Goal: Information Seeking & Learning: Learn about a topic

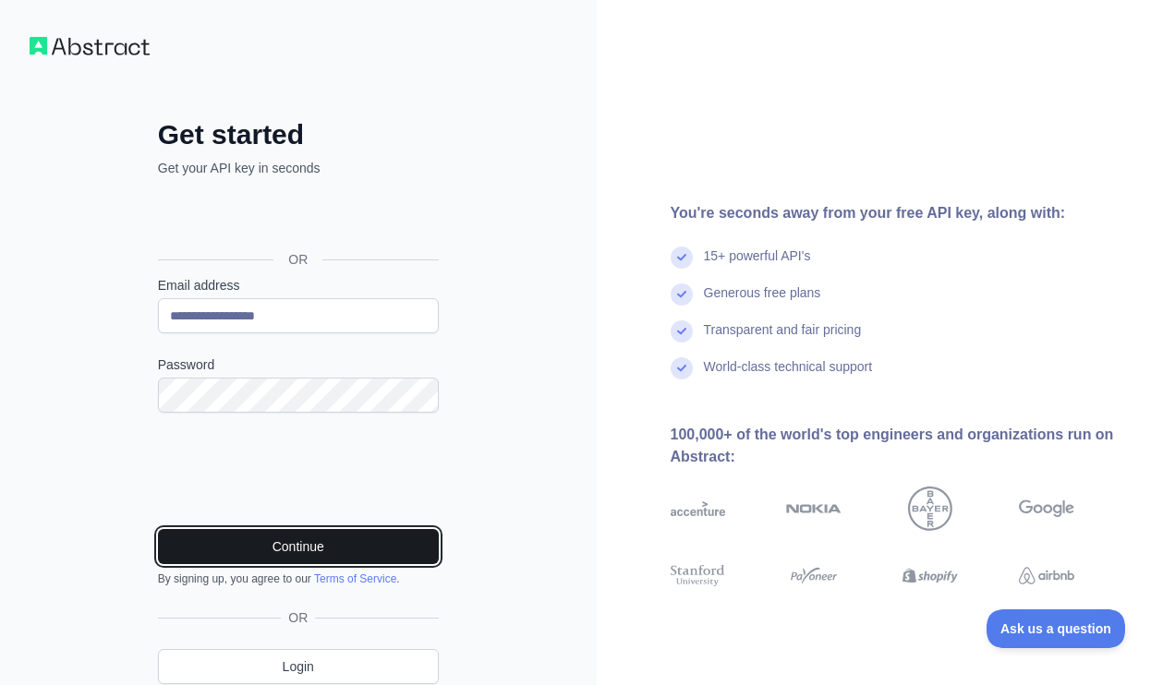
click at [270, 540] on button "Continue" at bounding box center [298, 546] width 281 height 35
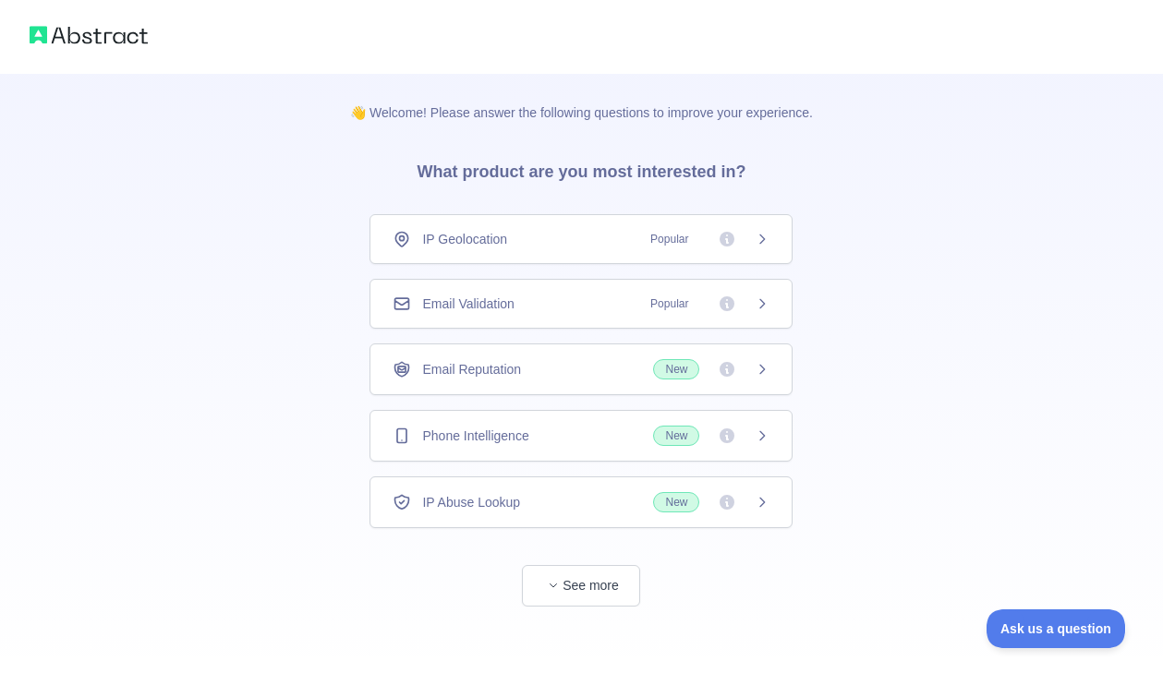
click at [532, 245] on div "IP Geolocation Popular" at bounding box center [580, 239] width 377 height 18
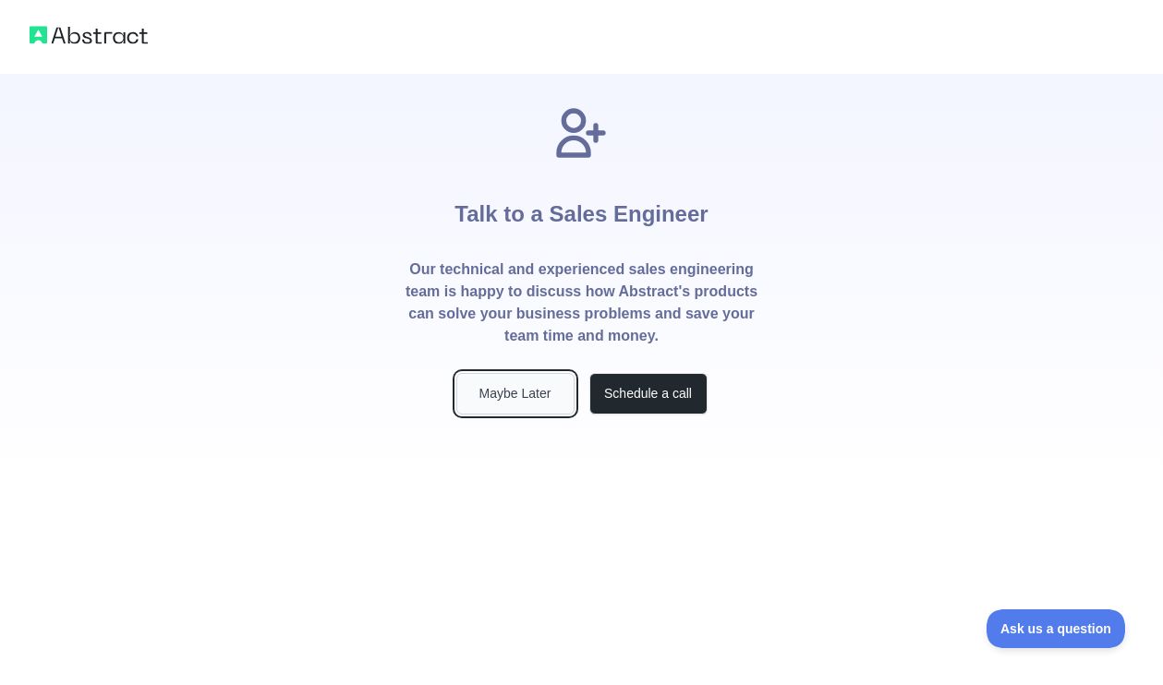
click at [530, 388] on button "Maybe Later" at bounding box center [515, 394] width 118 height 42
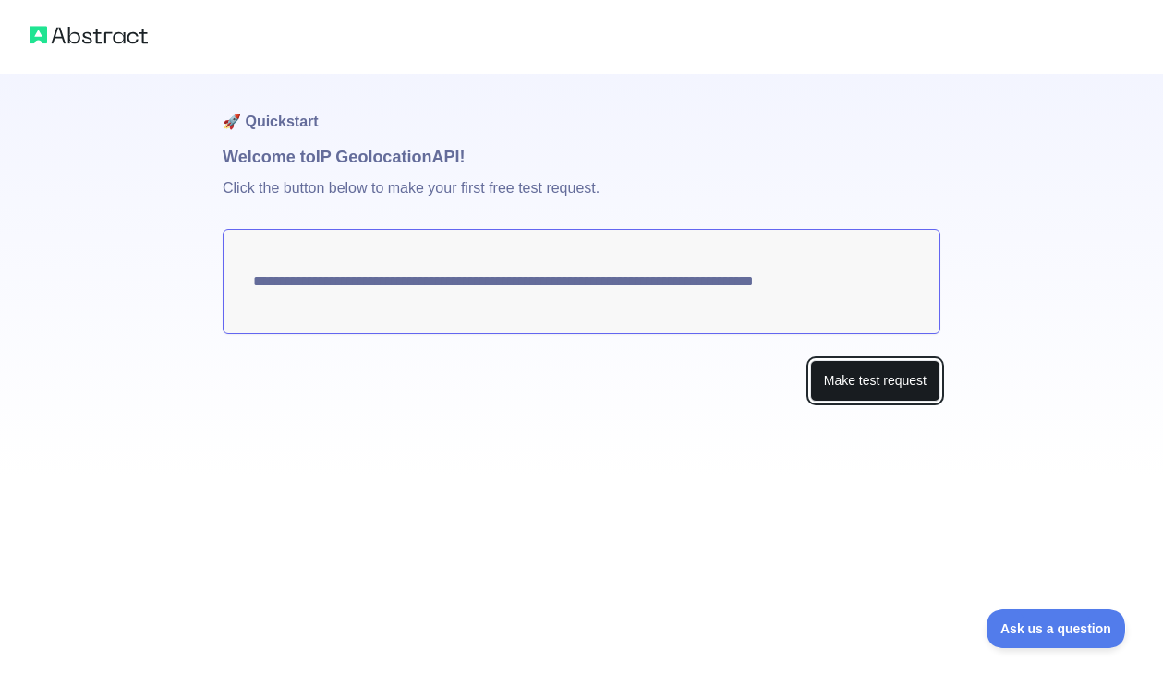
click at [838, 388] on button "Make test request" at bounding box center [875, 381] width 130 height 42
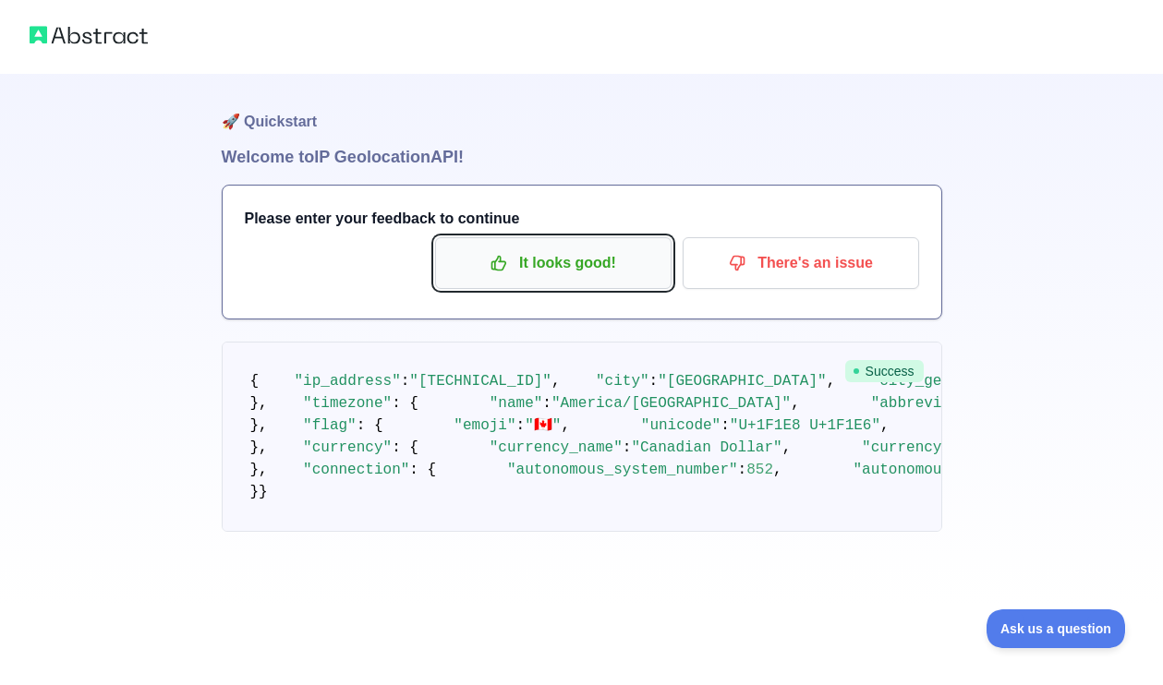
click at [574, 259] on p "It looks good!" at bounding box center [553, 262] width 209 height 31
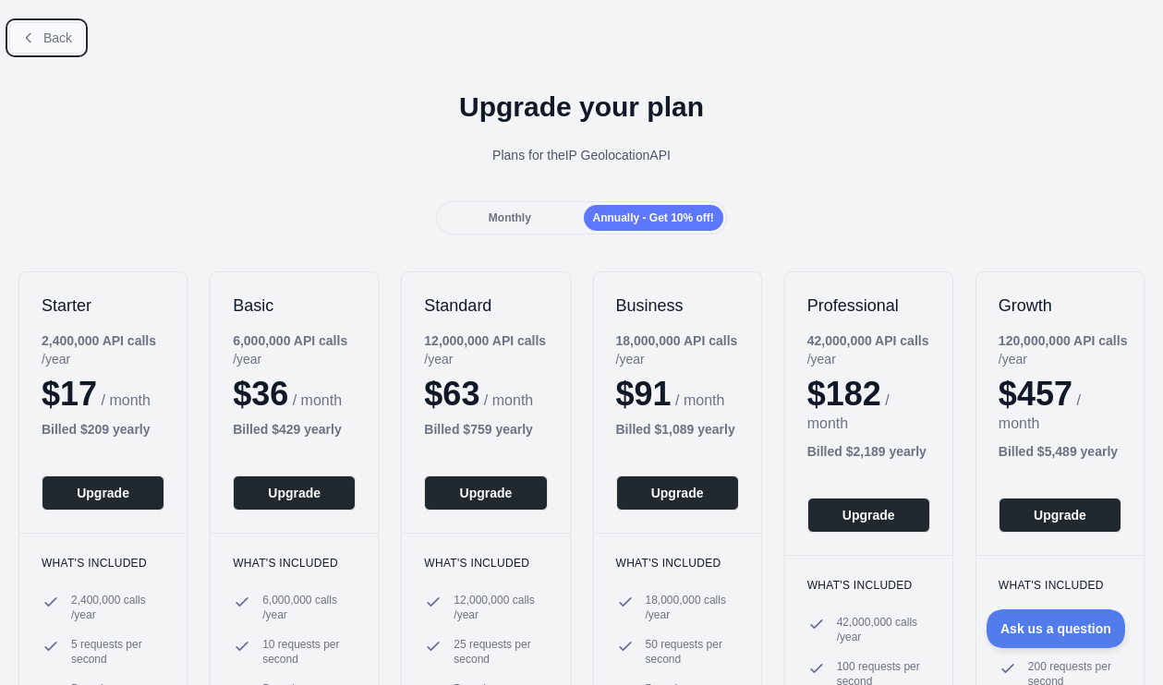
click at [59, 35] on span "Back" at bounding box center [57, 37] width 29 height 15
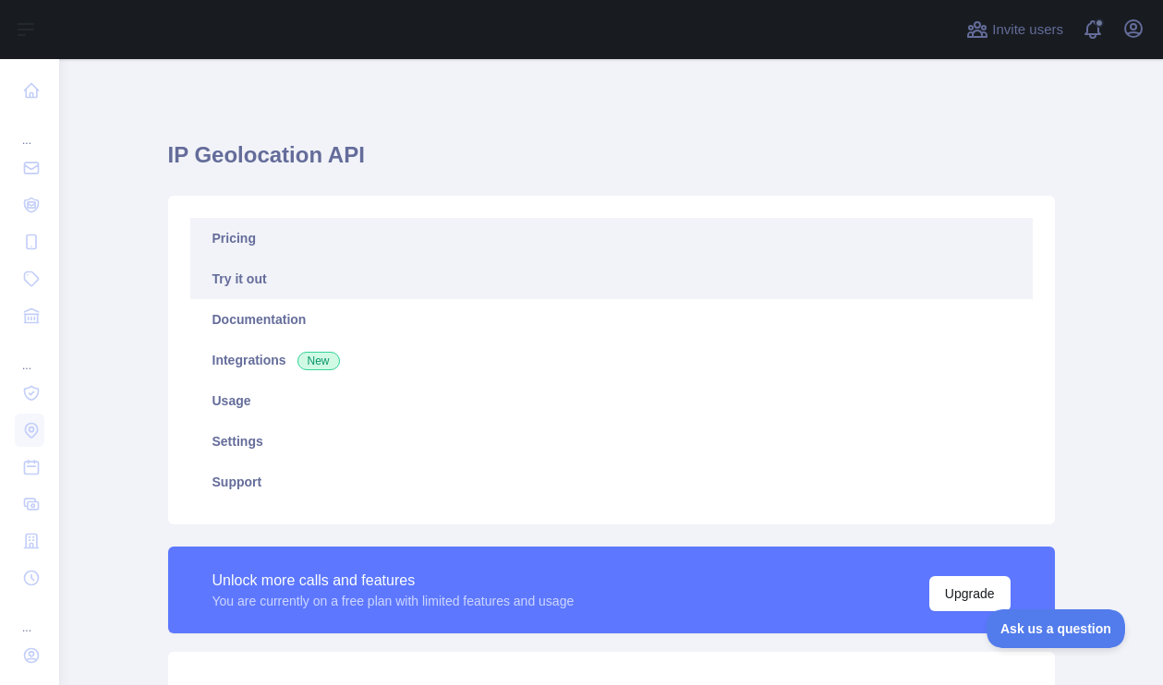
click at [253, 243] on link "Pricing" at bounding box center [611, 238] width 842 height 41
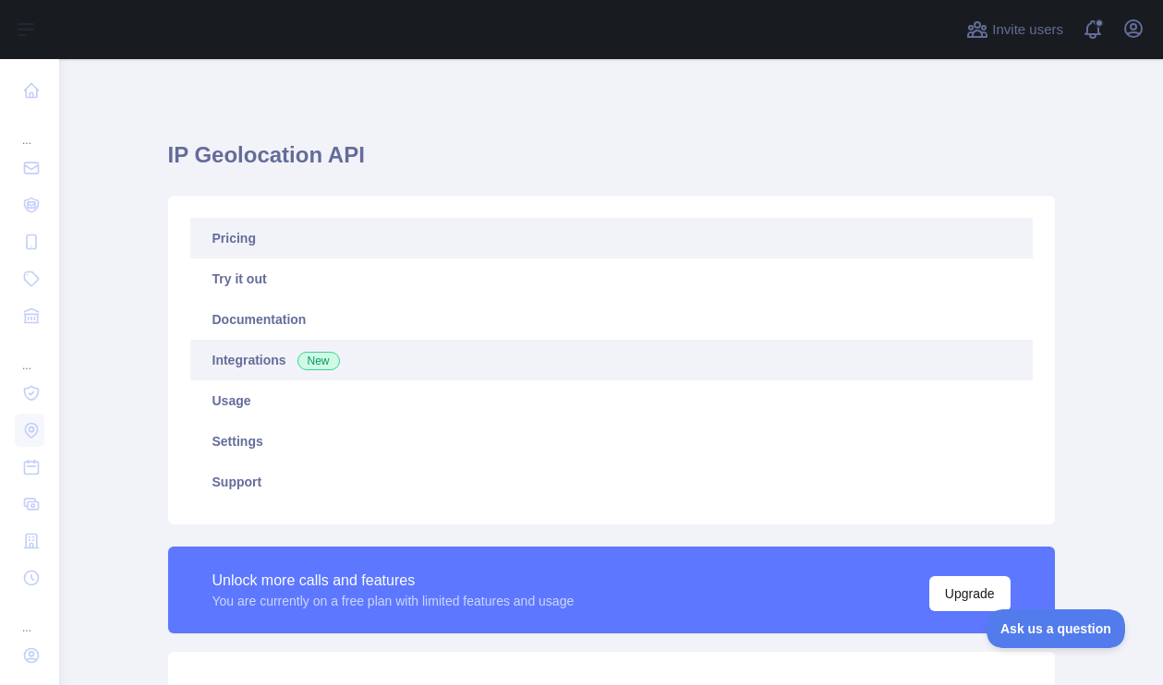
click at [235, 365] on link "Integrations New" at bounding box center [611, 360] width 842 height 41
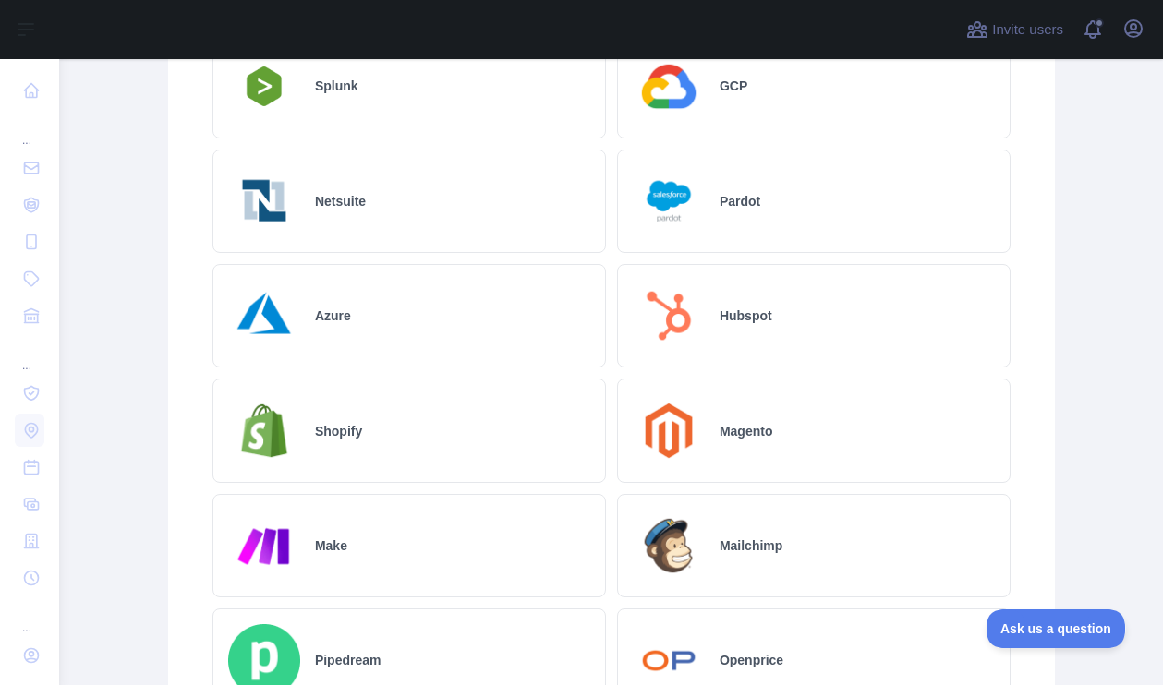
scroll to position [1084, 0]
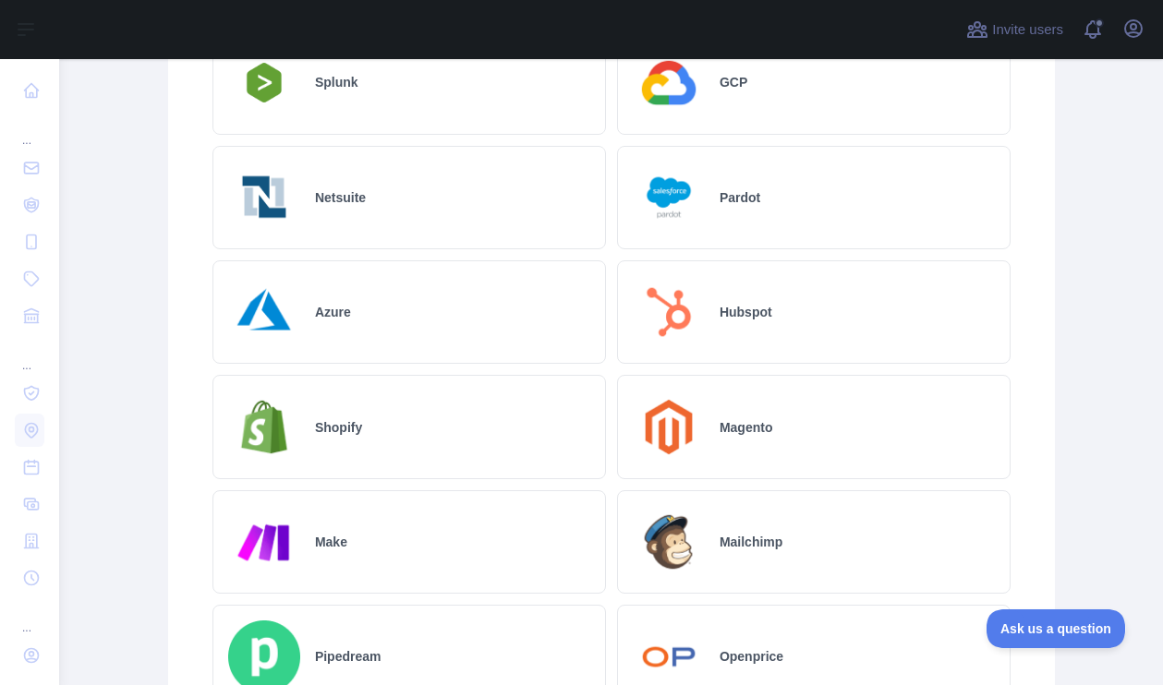
click at [715, 313] on div "Hubspot" at bounding box center [813, 311] width 393 height 103
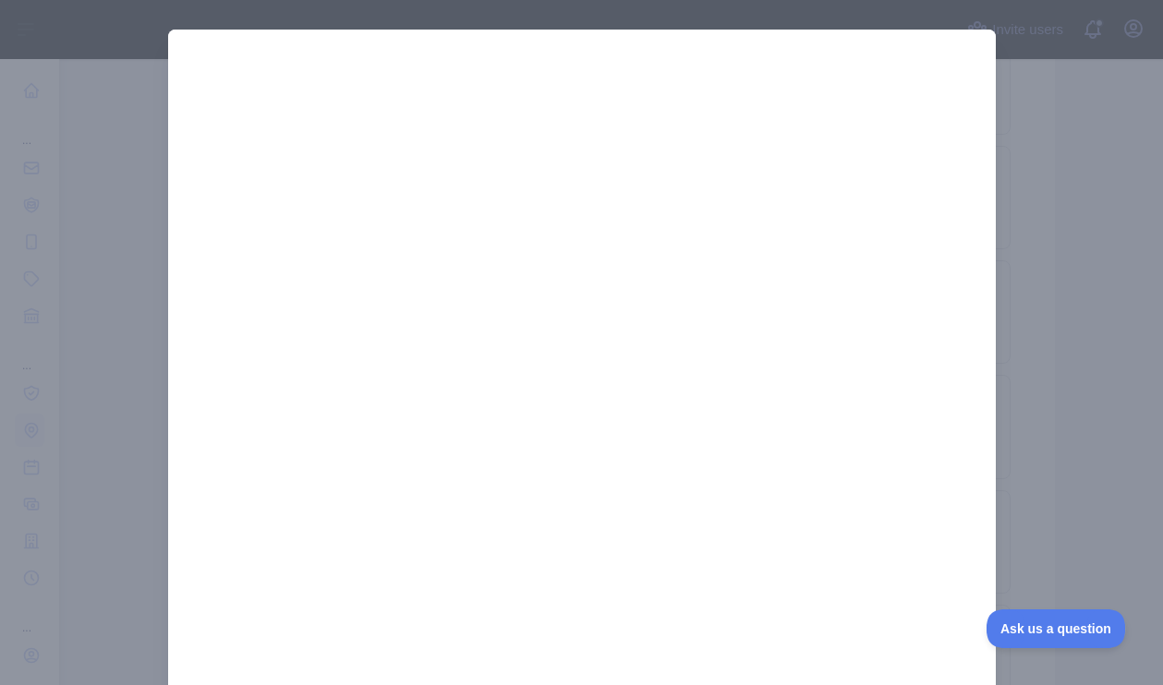
scroll to position [1, 0]
click at [1041, 122] on div at bounding box center [581, 342] width 1163 height 685
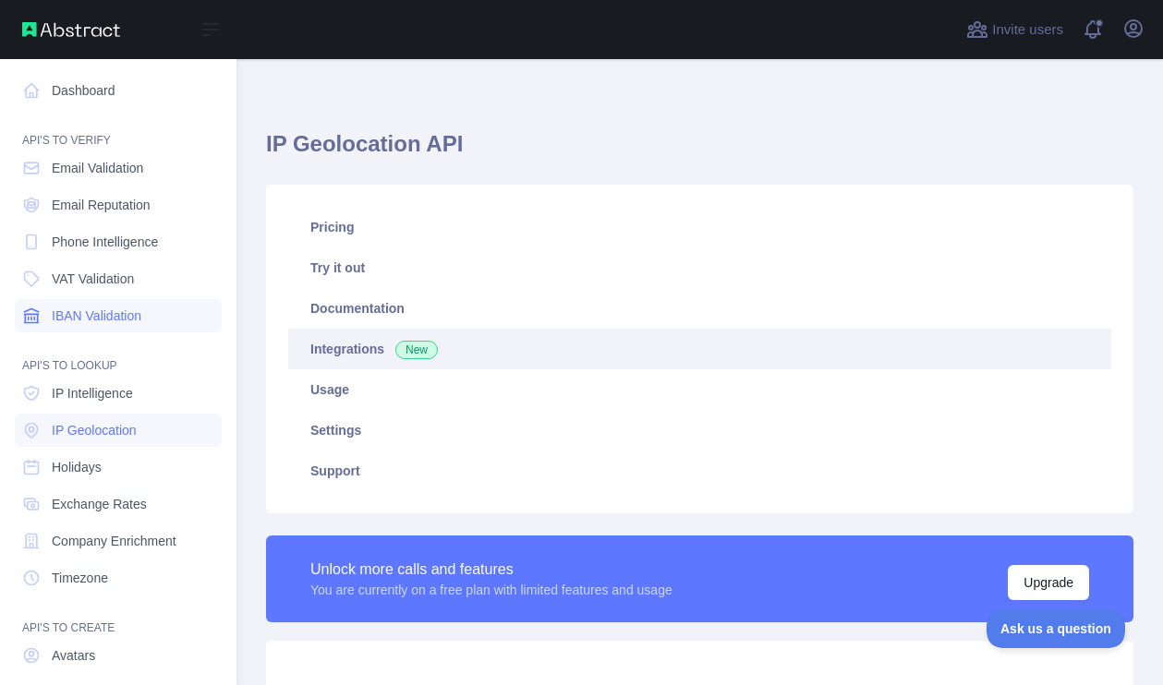
scroll to position [61, 0]
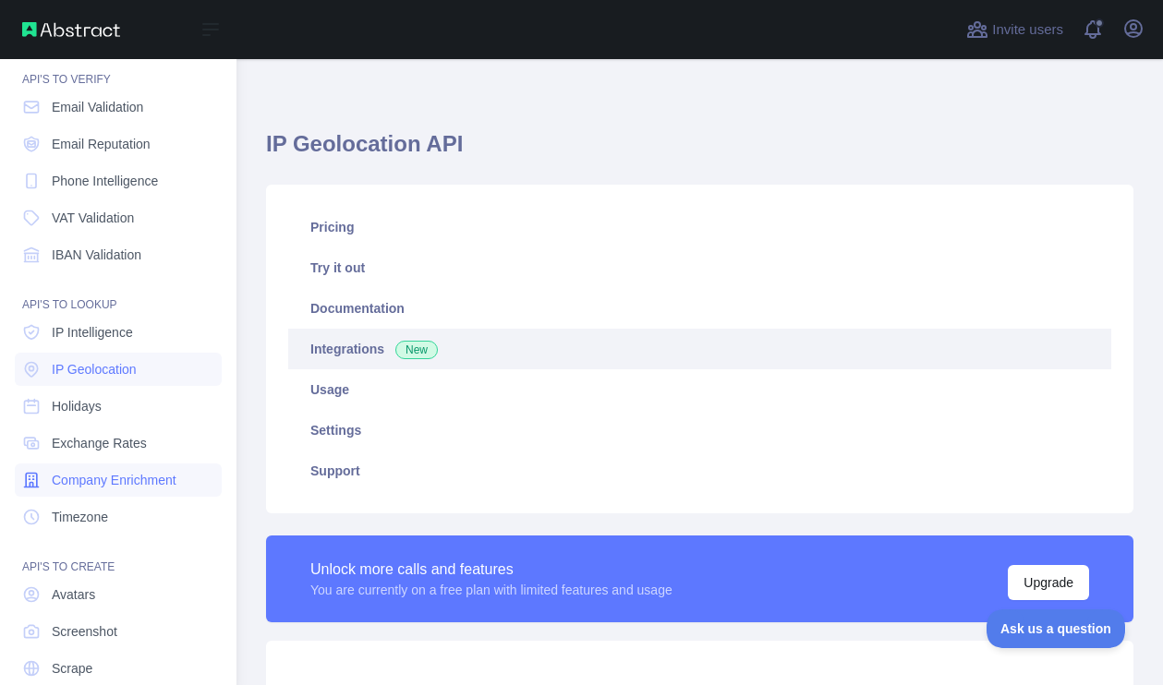
click at [113, 485] on span "Company Enrichment" at bounding box center [114, 480] width 125 height 18
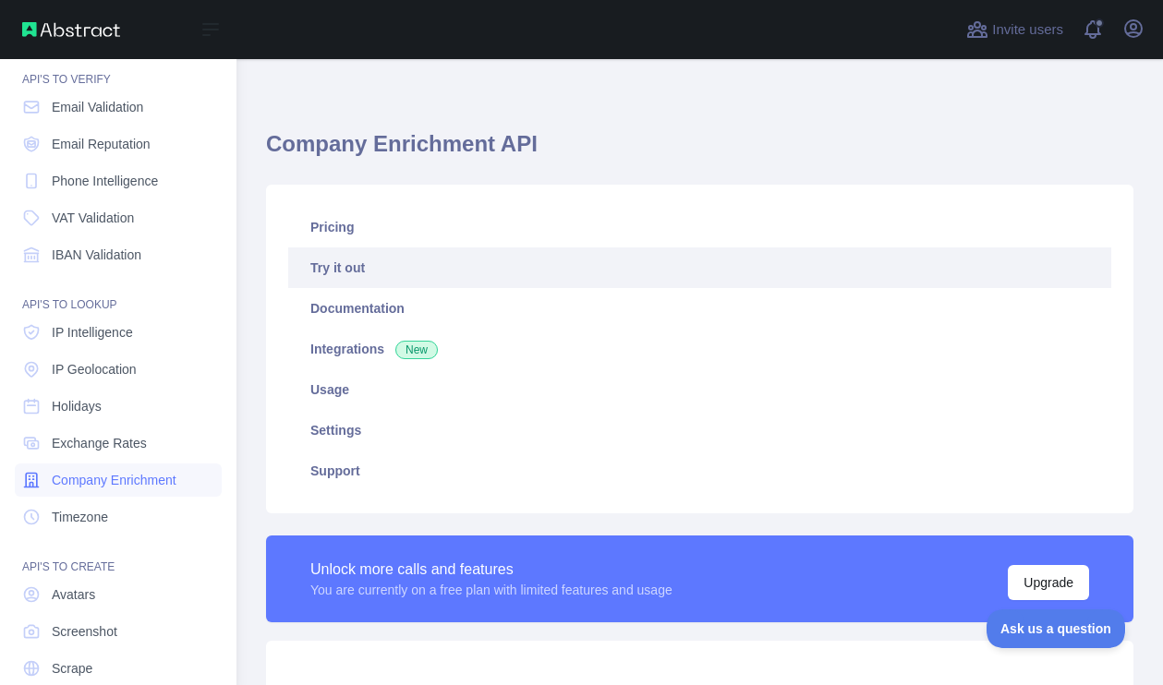
click at [96, 482] on span "Company Enrichment" at bounding box center [114, 480] width 125 height 18
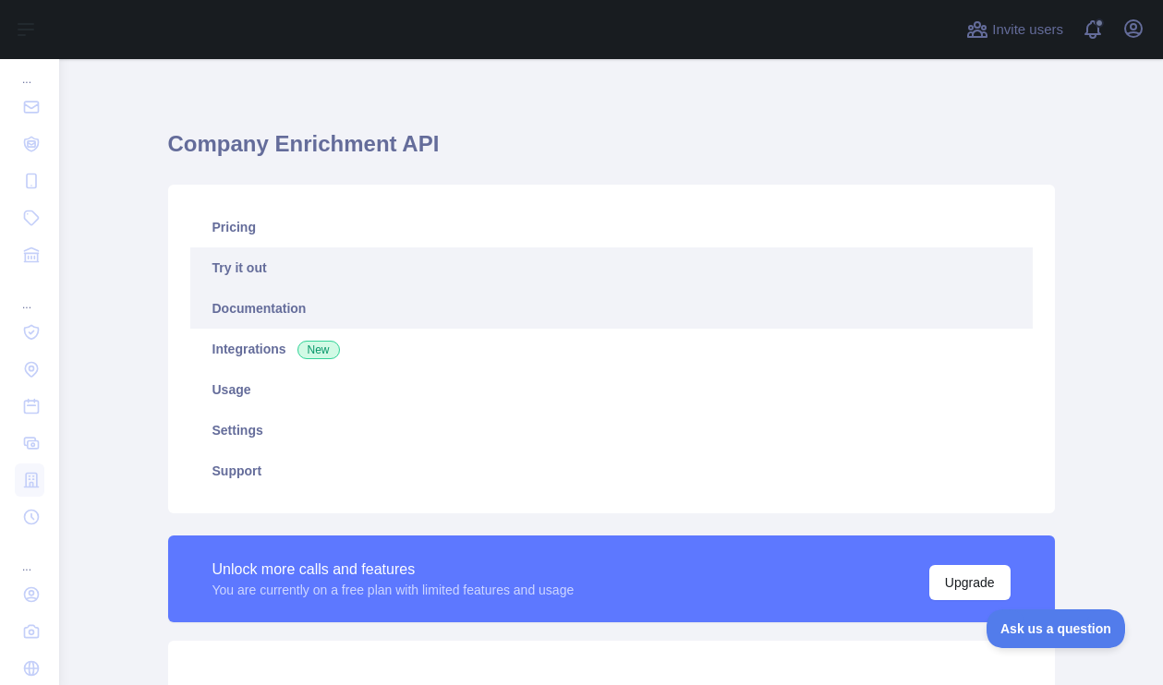
click at [252, 304] on link "Documentation" at bounding box center [611, 308] width 842 height 41
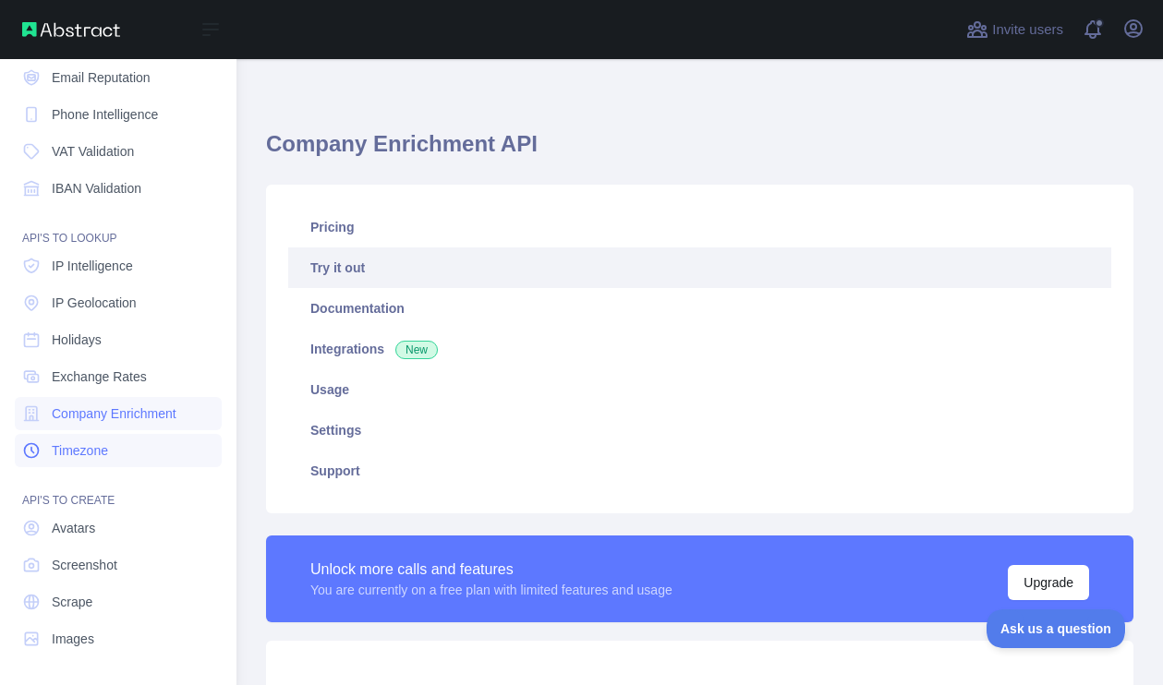
scroll to position [127, 0]
click at [95, 597] on link "Scrape" at bounding box center [118, 602] width 207 height 33
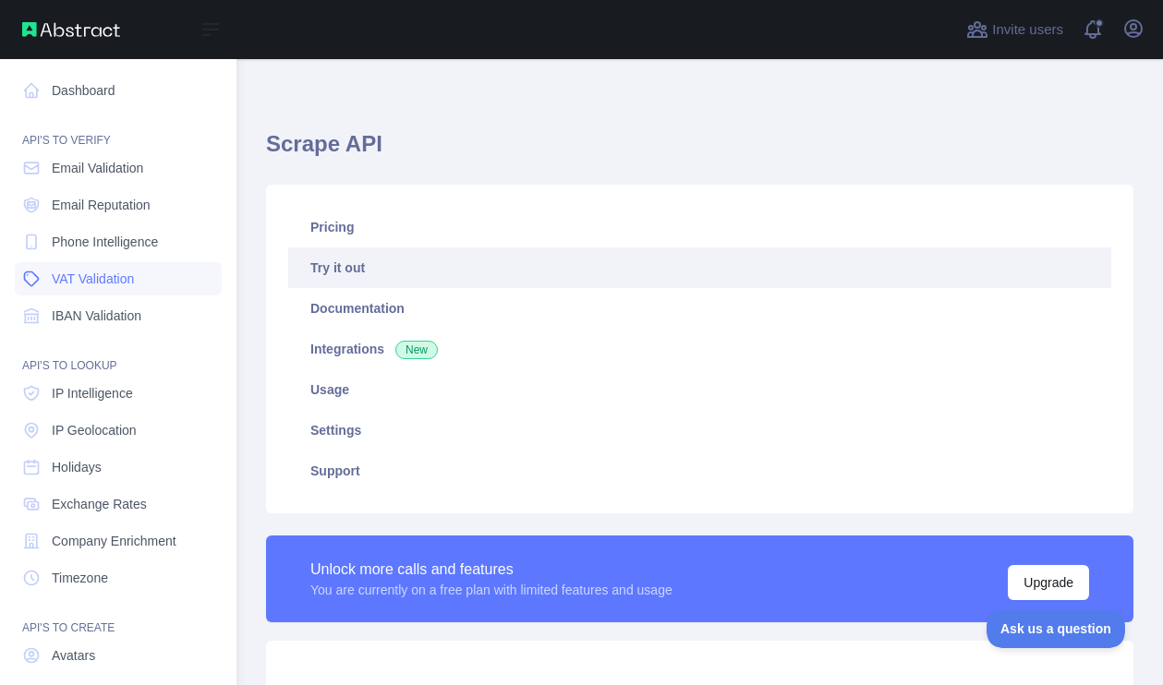
click at [85, 277] on span "VAT Validation" at bounding box center [93, 279] width 82 height 18
click at [88, 242] on span "Phone Intelligence" at bounding box center [105, 242] width 106 height 18
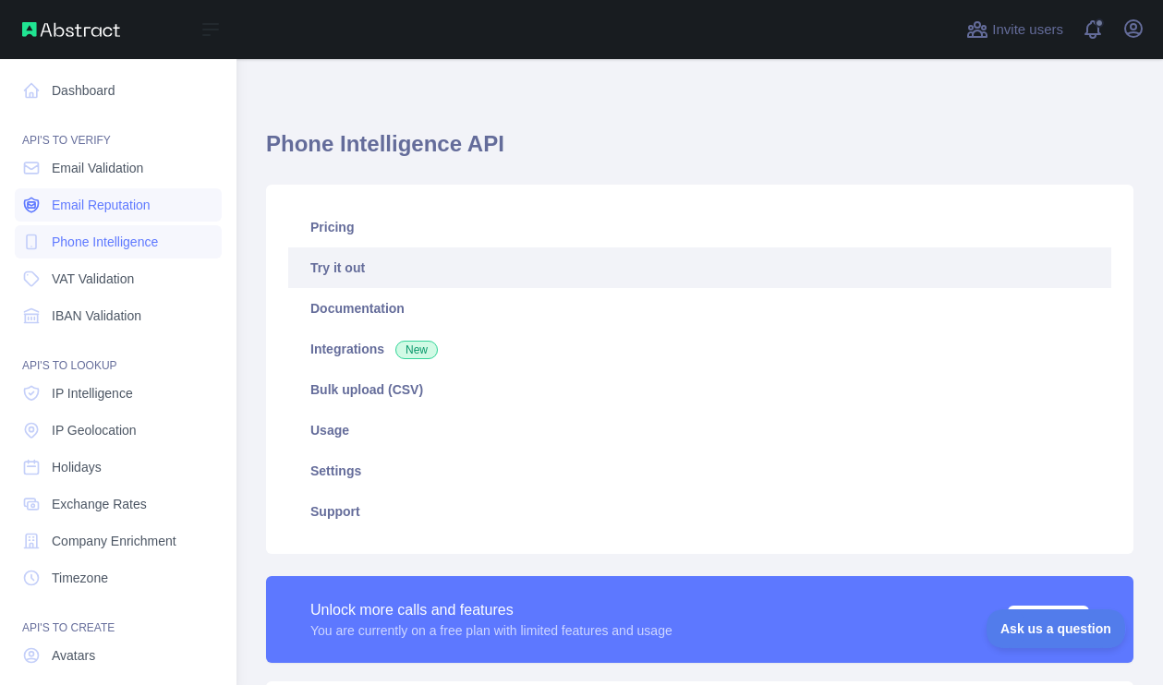
click at [91, 214] on link "Email Reputation" at bounding box center [118, 204] width 207 height 33
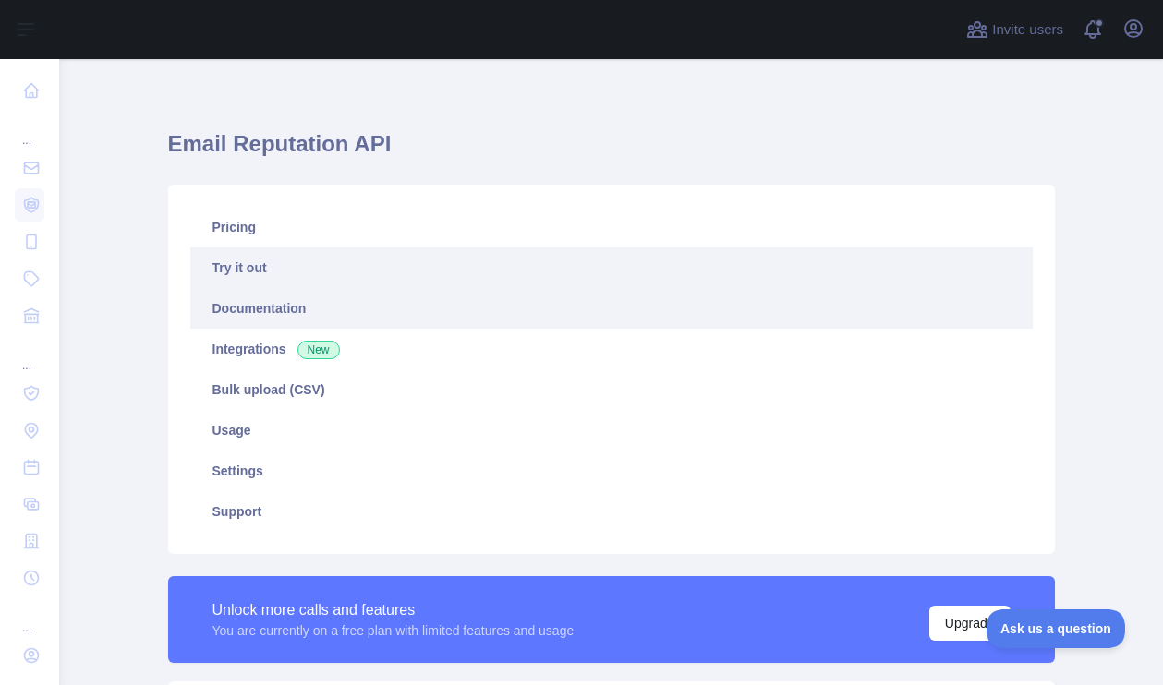
click at [244, 313] on link "Documentation" at bounding box center [611, 308] width 842 height 41
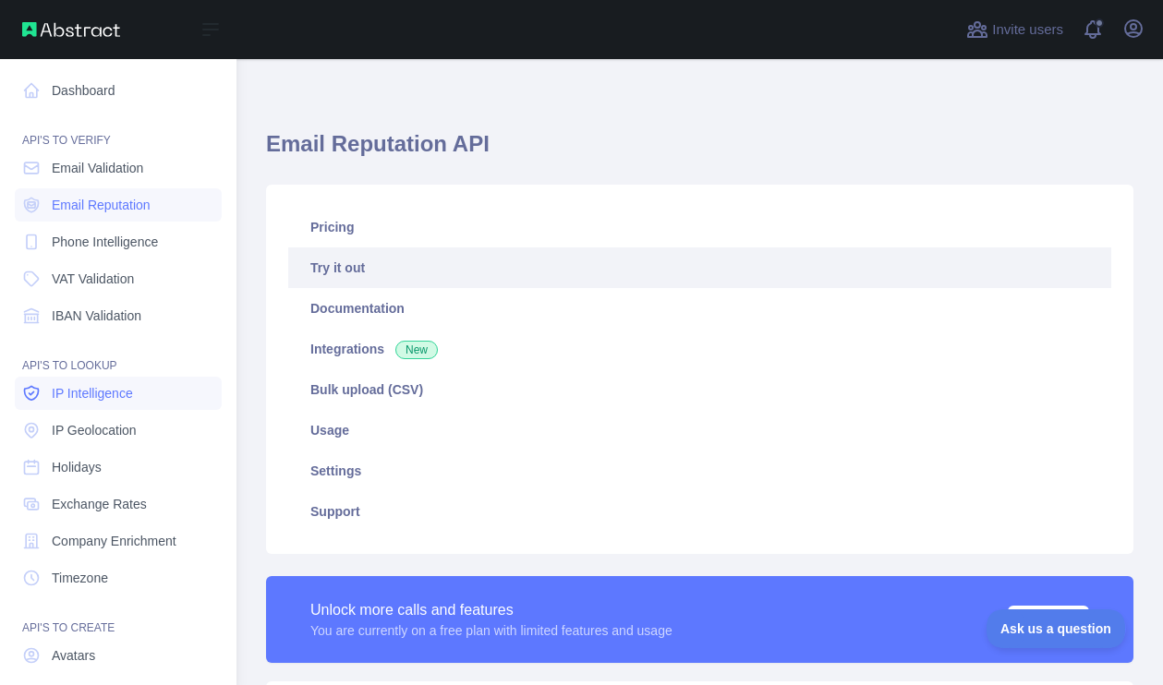
click at [125, 395] on span "IP Intelligence" at bounding box center [92, 393] width 81 height 18
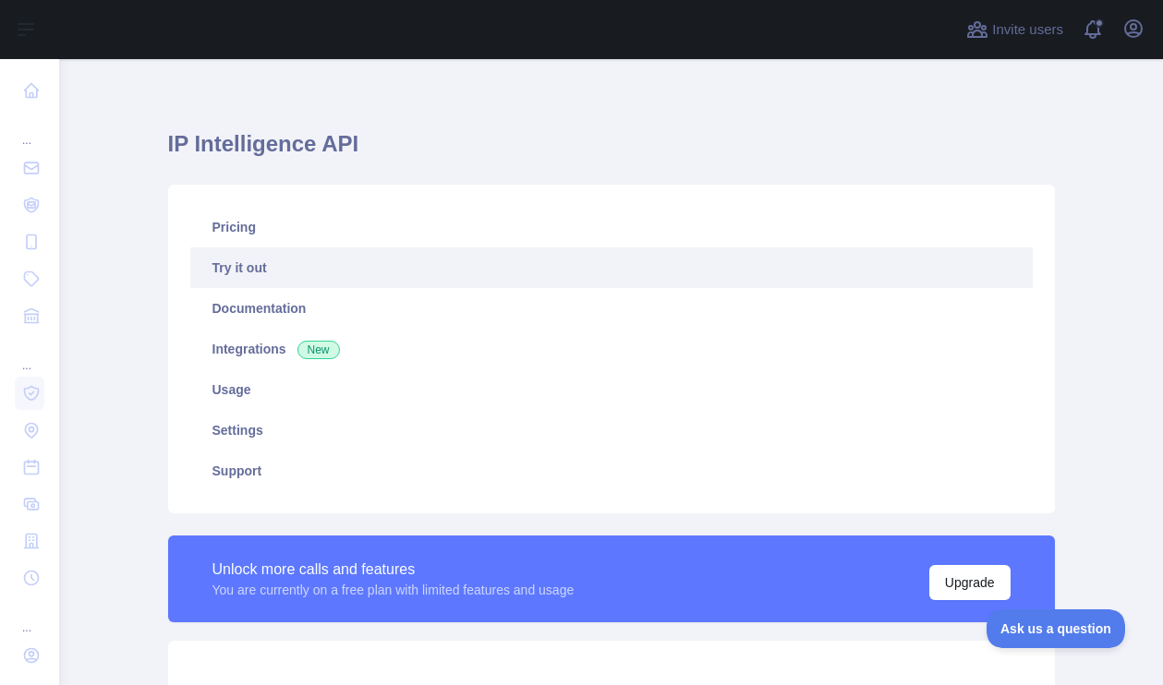
click at [249, 279] on link "Try it out" at bounding box center [611, 267] width 842 height 41
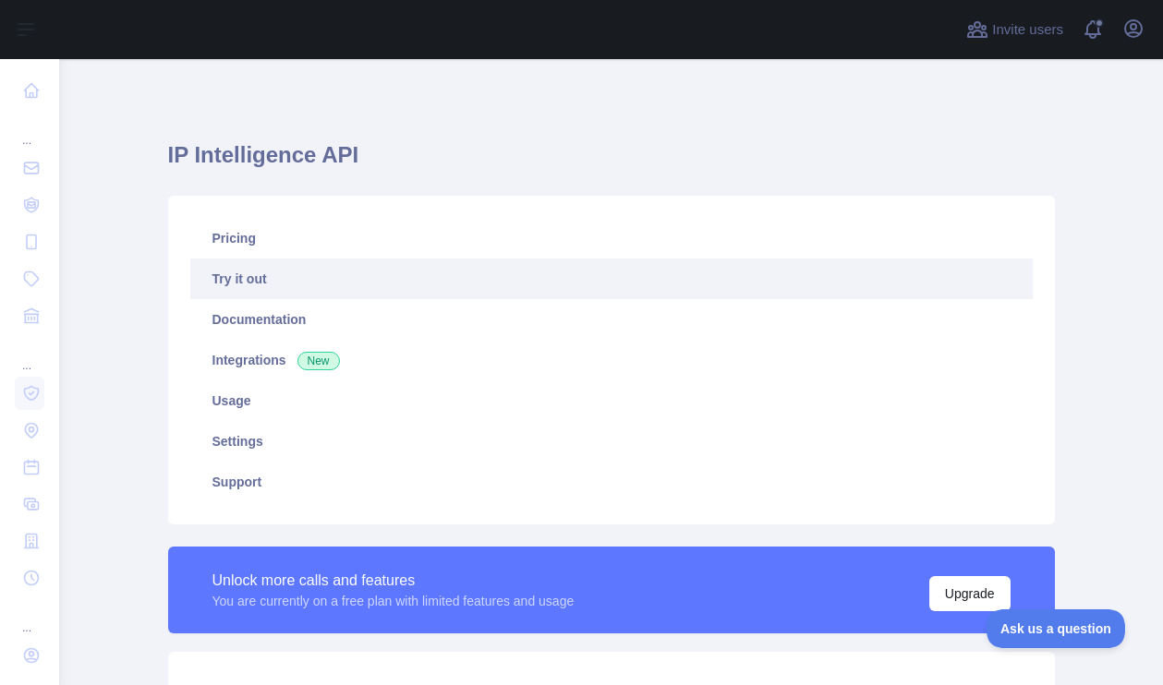
scroll to position [543, 0]
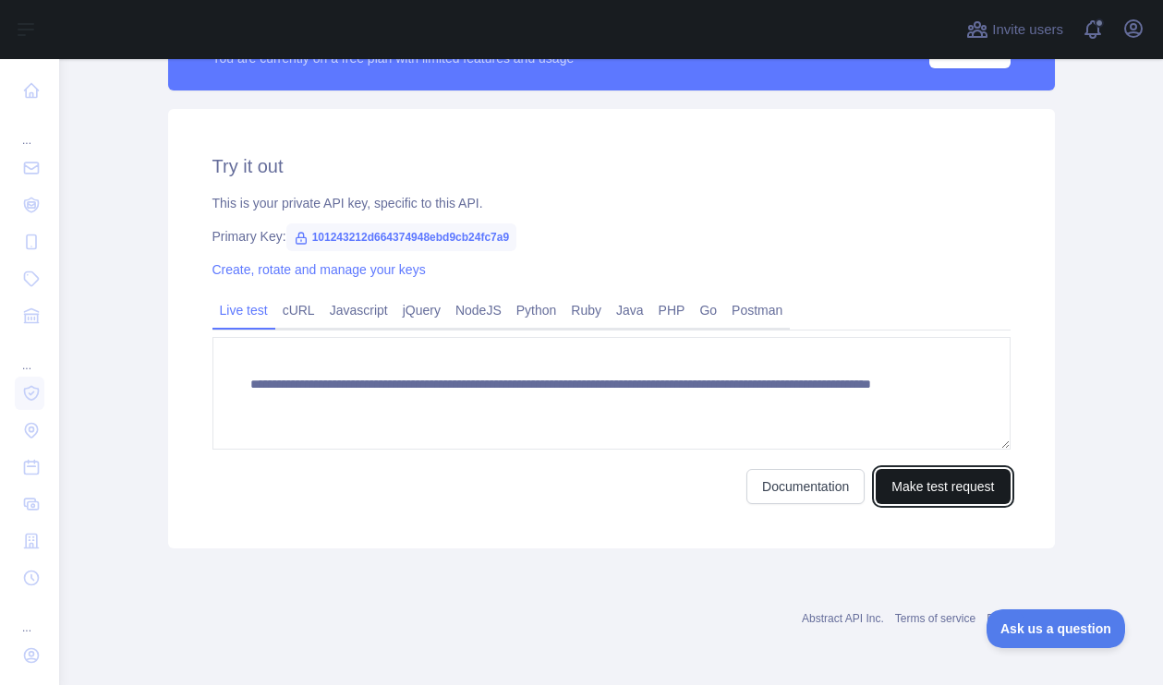
click at [922, 494] on button "Make test request" at bounding box center [942, 486] width 134 height 35
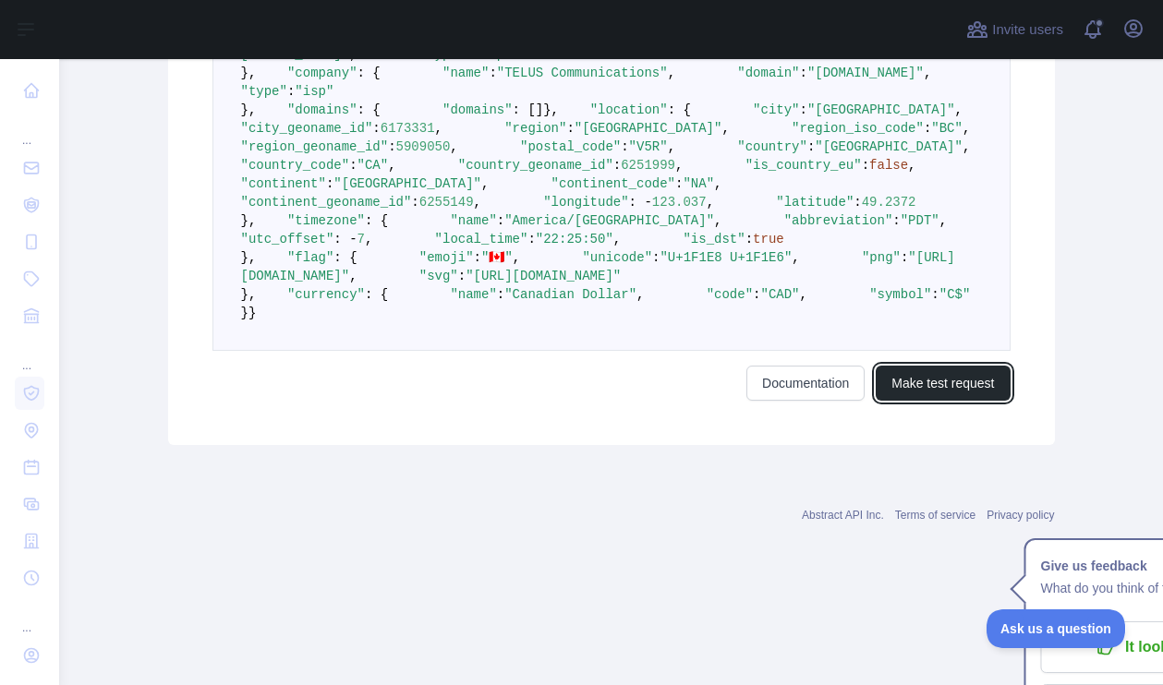
scroll to position [1731, 0]
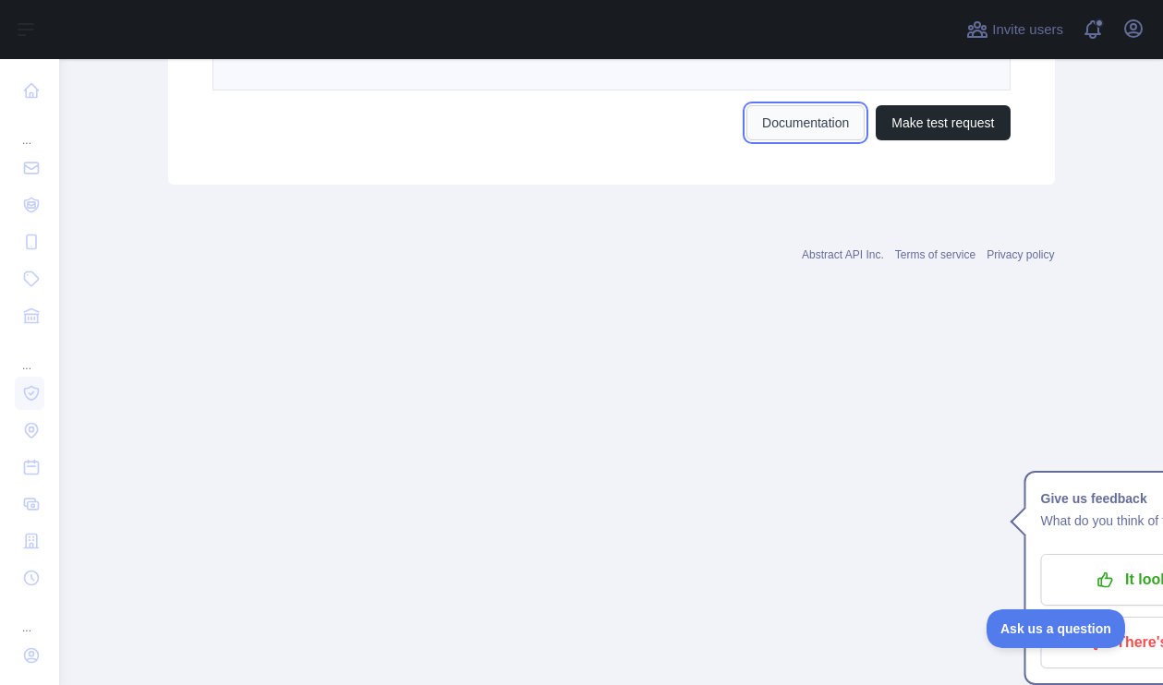
click at [832, 140] on link "Documentation" at bounding box center [805, 122] width 118 height 35
